Goal: Task Accomplishment & Management: Manage account settings

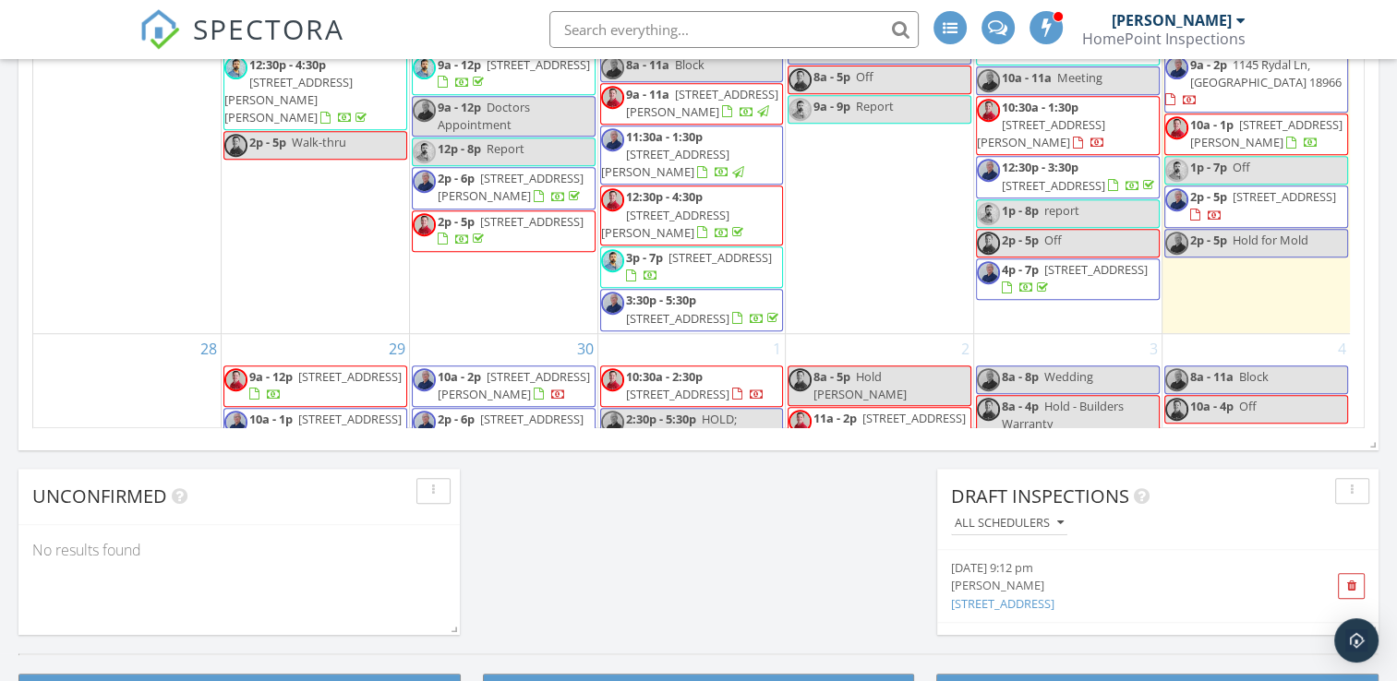
scroll to position [1271, 0]
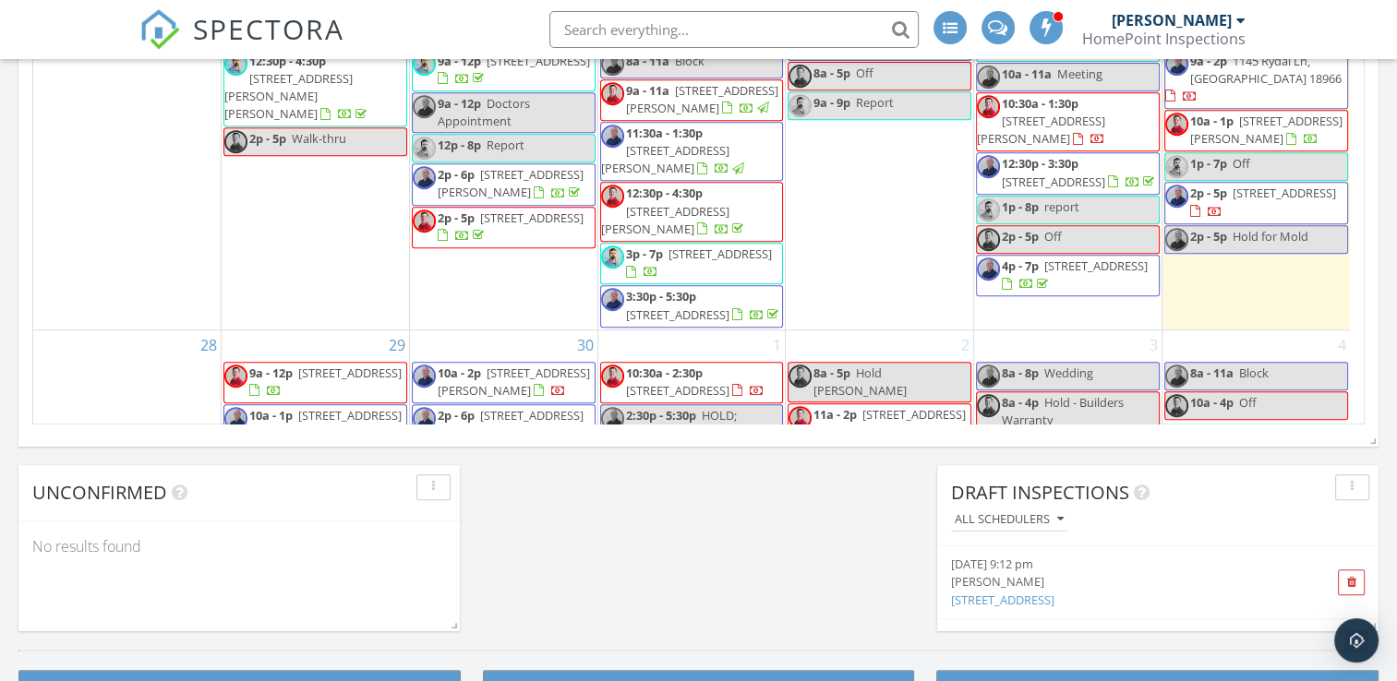
click at [1248, 107] on span "9a - 2p 1145 Rydal Ln, SOUTHAMPTON 18966" at bounding box center [1256, 80] width 182 height 54
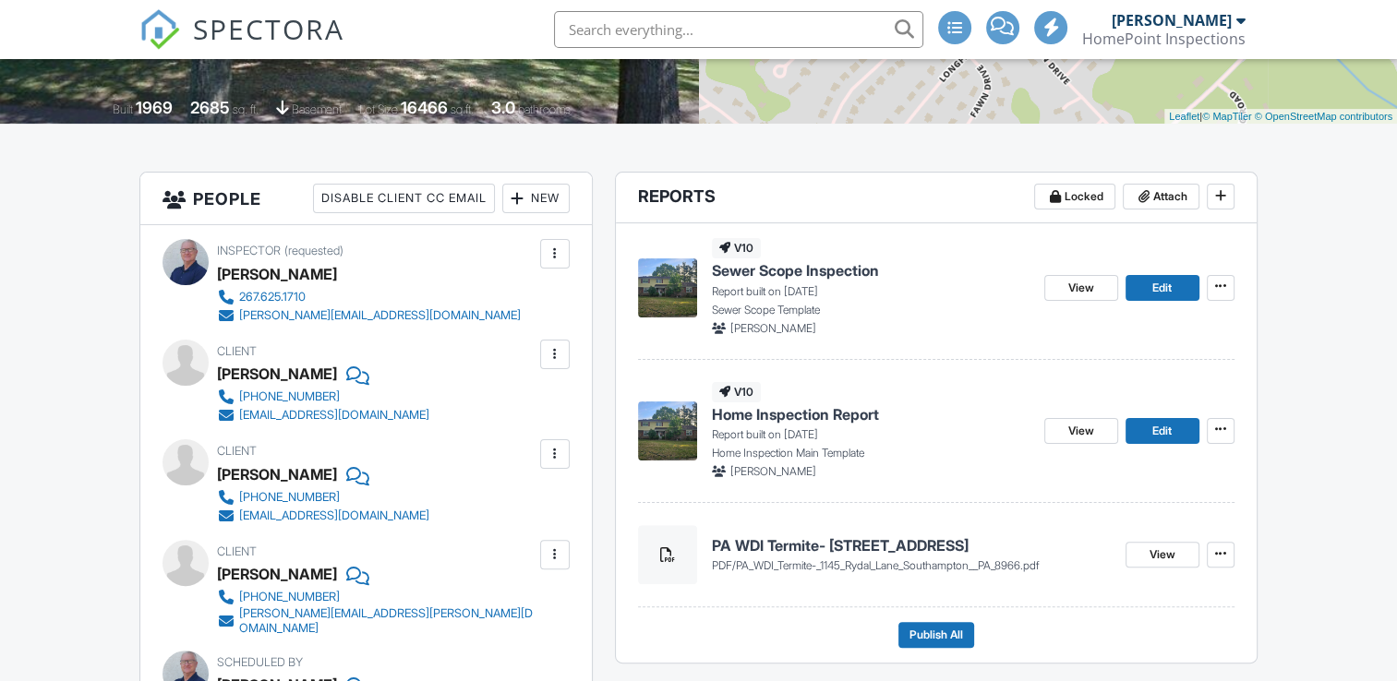
scroll to position [369, 0]
click at [1151, 293] on link "Edit" at bounding box center [1163, 288] width 74 height 26
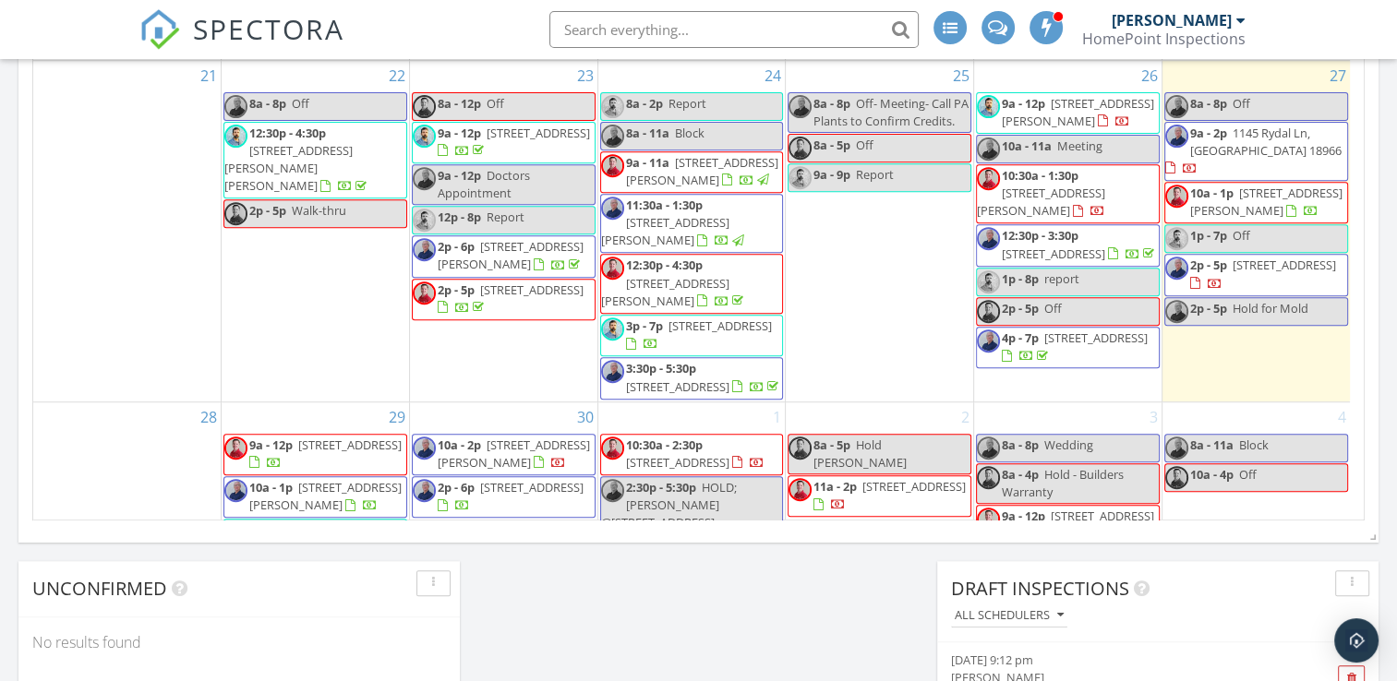
scroll to position [517, 0]
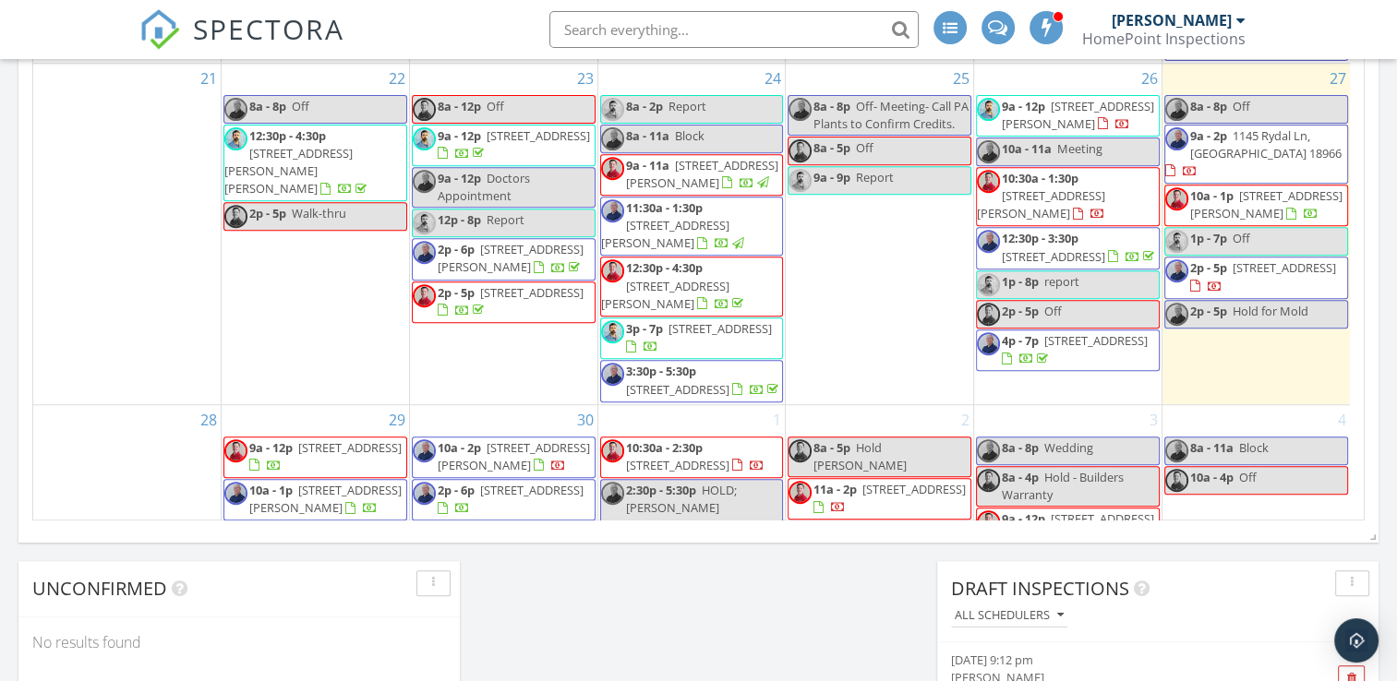
click at [1227, 162] on span "1145 Rydal Ln, [GEOGRAPHIC_DATA] 18966" at bounding box center [1265, 144] width 151 height 34
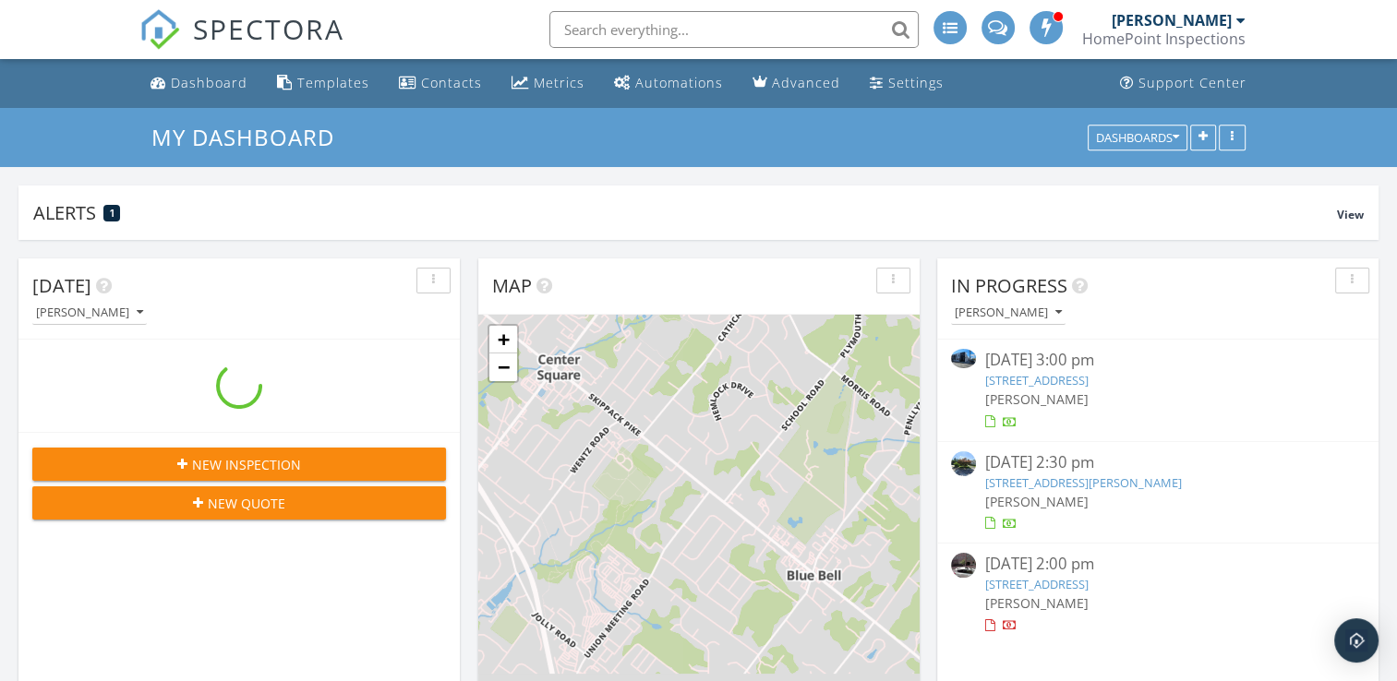
scroll to position [1709, 1426]
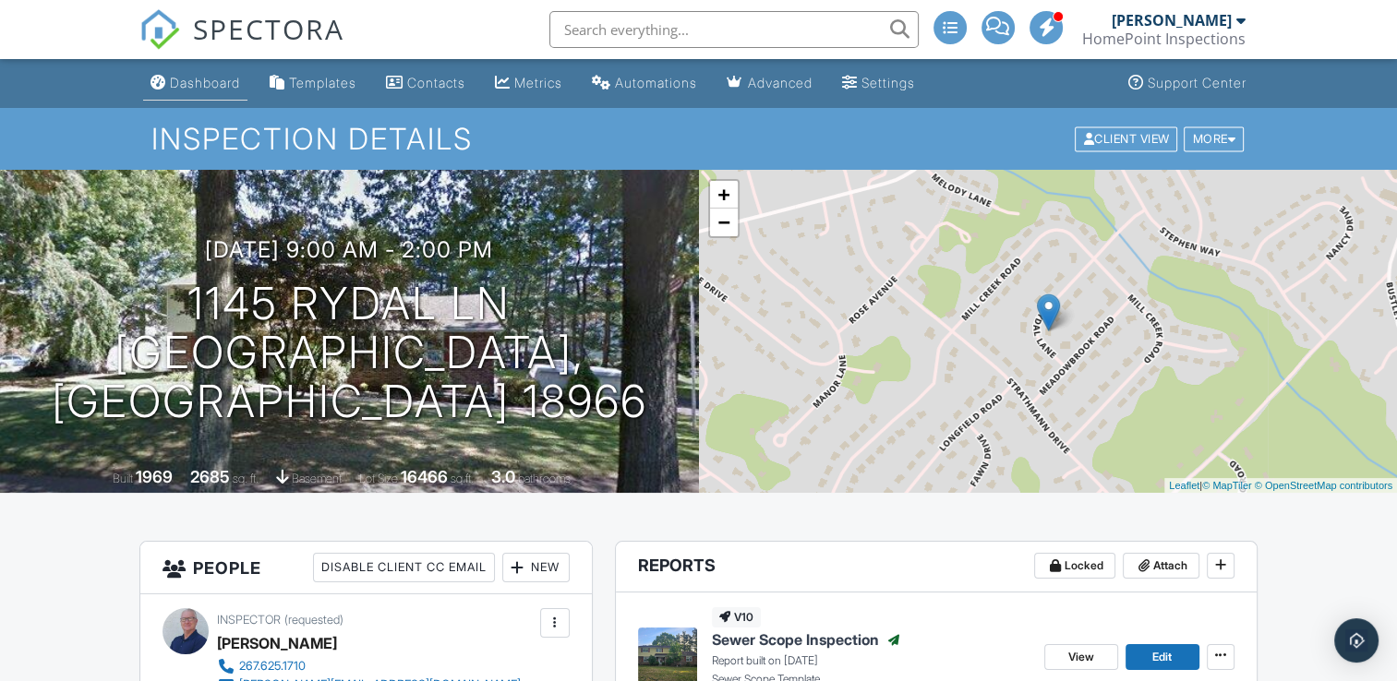
click at [194, 89] on div "Dashboard" at bounding box center [205, 83] width 70 height 16
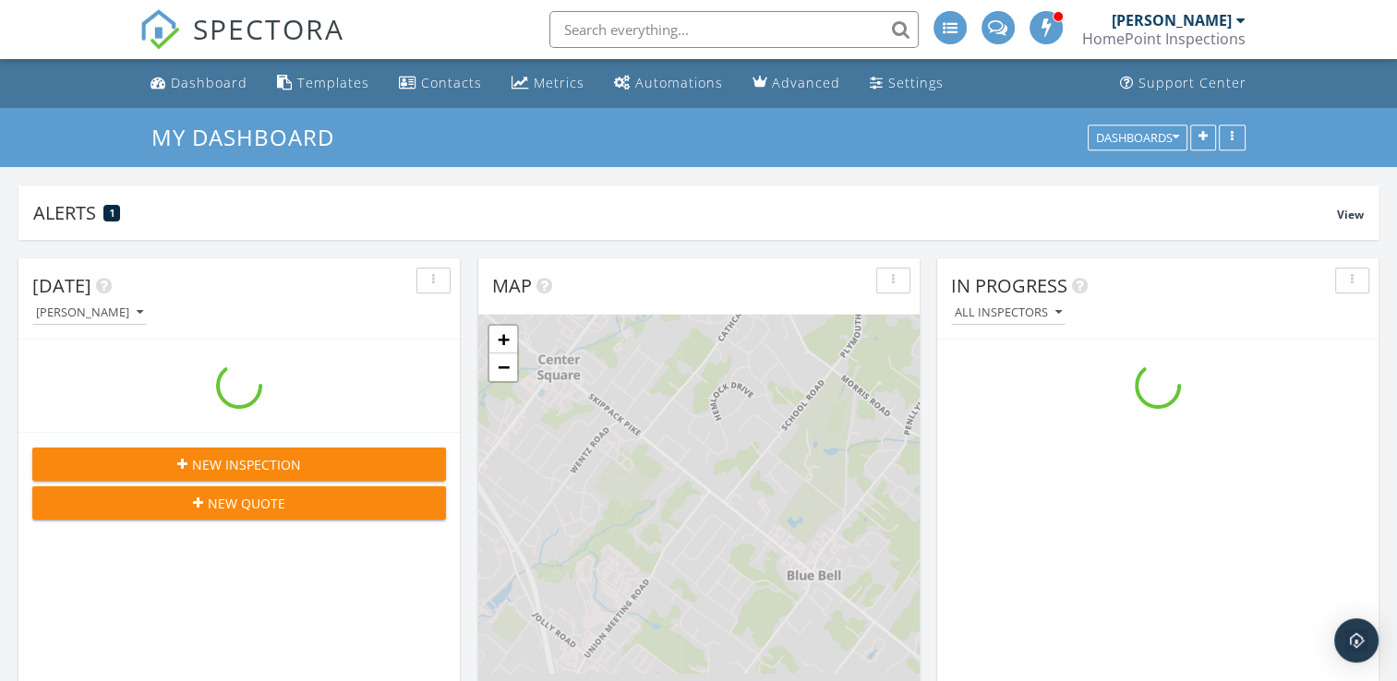
scroll to position [1709, 1426]
